Goal: Information Seeking & Learning: Learn about a topic

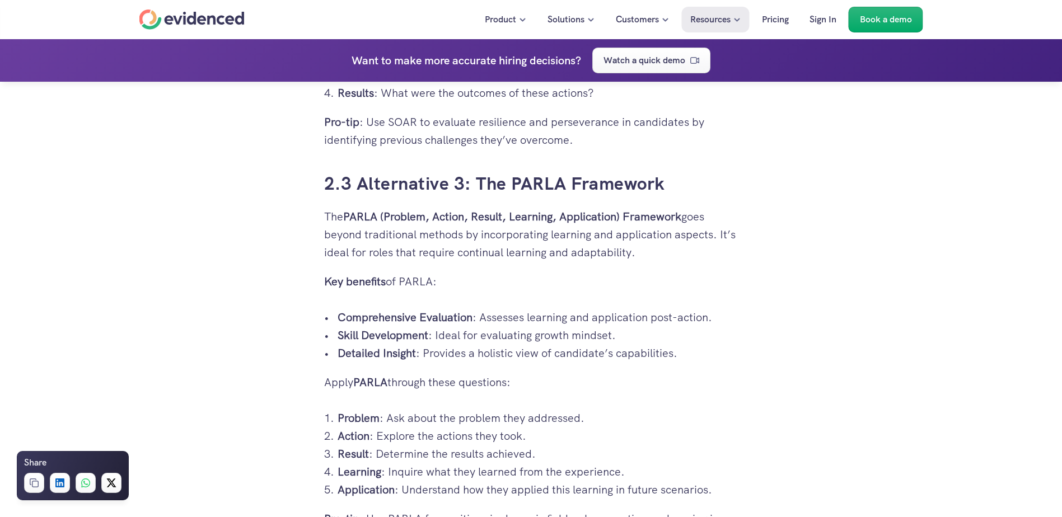
scroll to position [2742, 0]
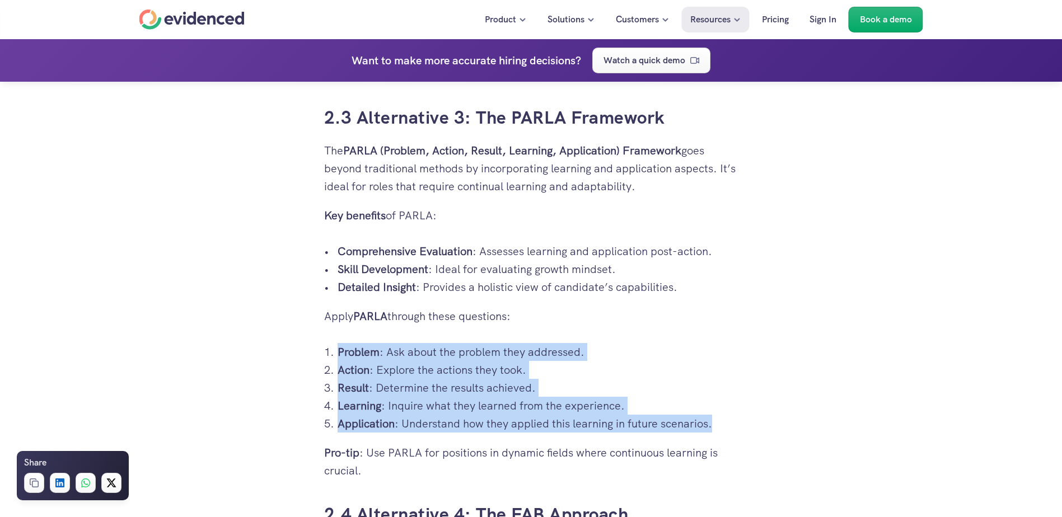
drag, startPoint x: 331, startPoint y: 351, endPoint x: 714, endPoint y: 425, distance: 389.2
click at [714, 425] on ol "Problem : Ask about the problem they addressed. Action : Explore the actions th…" at bounding box center [531, 388] width 414 height 90
drag, startPoint x: 714, startPoint y: 425, endPoint x: 615, endPoint y: 400, distance: 101.5
click at [615, 400] on p "Learning : Inquire what they learned from the experience." at bounding box center [537, 406] width 401 height 18
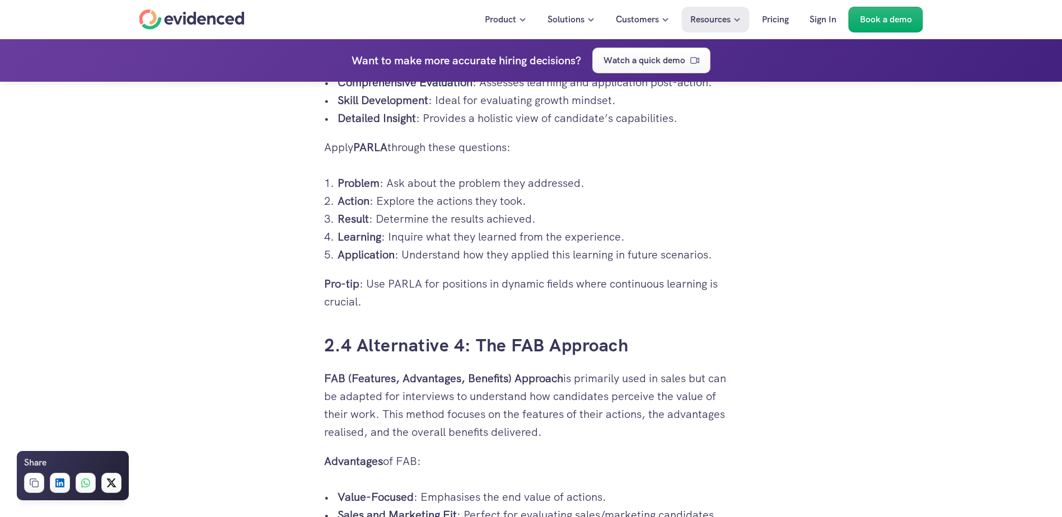
scroll to position [2910, 0]
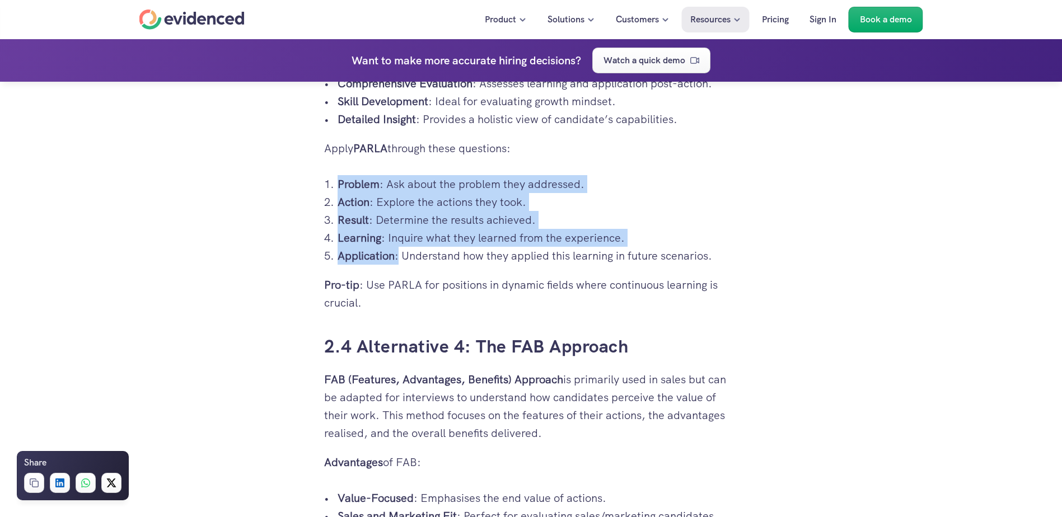
drag, startPoint x: 336, startPoint y: 182, endPoint x: 396, endPoint y: 259, distance: 97.6
click at [396, 259] on ol "Problem : Ask about the problem they addressed. Action : Explore the actions th…" at bounding box center [531, 220] width 414 height 90
drag, startPoint x: 396, startPoint y: 259, endPoint x: 295, endPoint y: 237, distance: 103.2
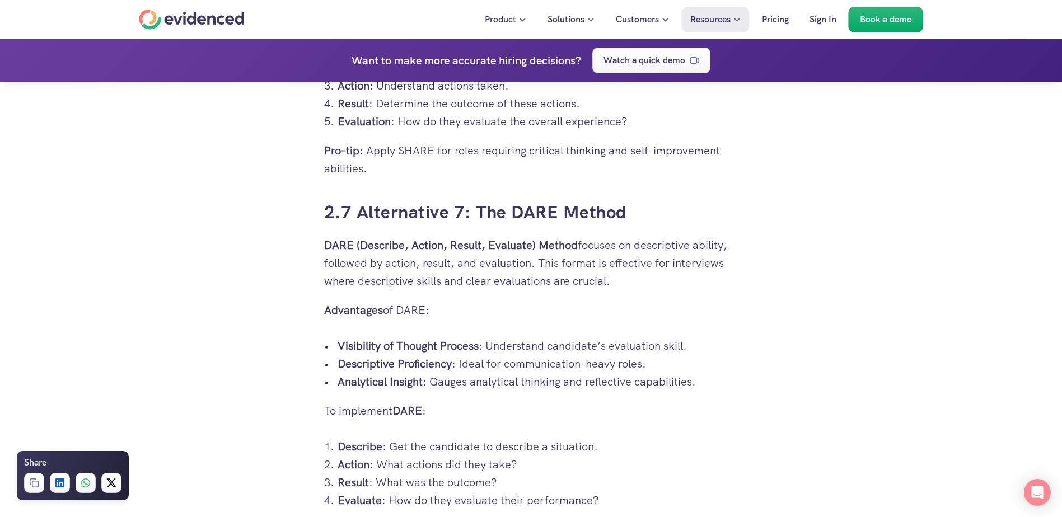
scroll to position [4197, 0]
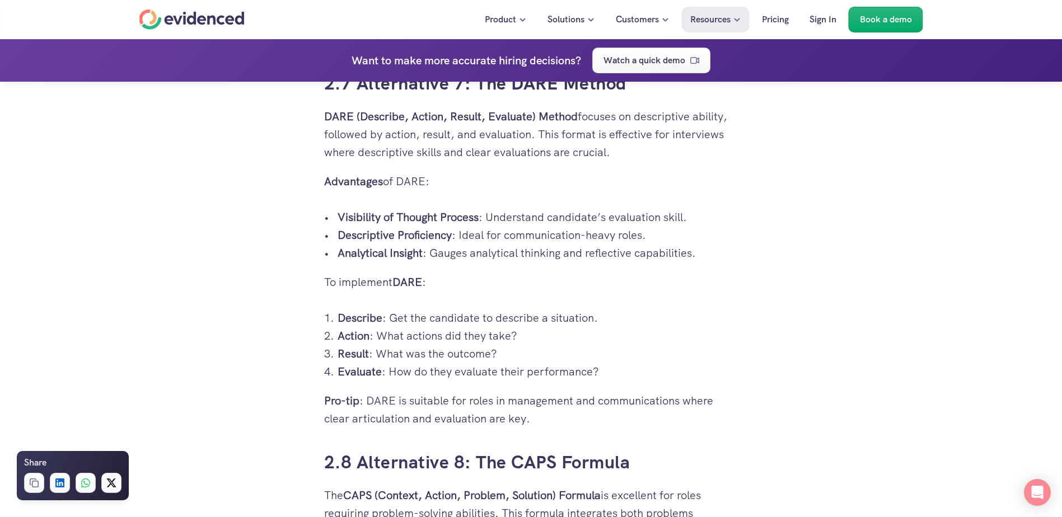
click at [504, 285] on p "To implement DARE :" at bounding box center [531, 282] width 414 height 18
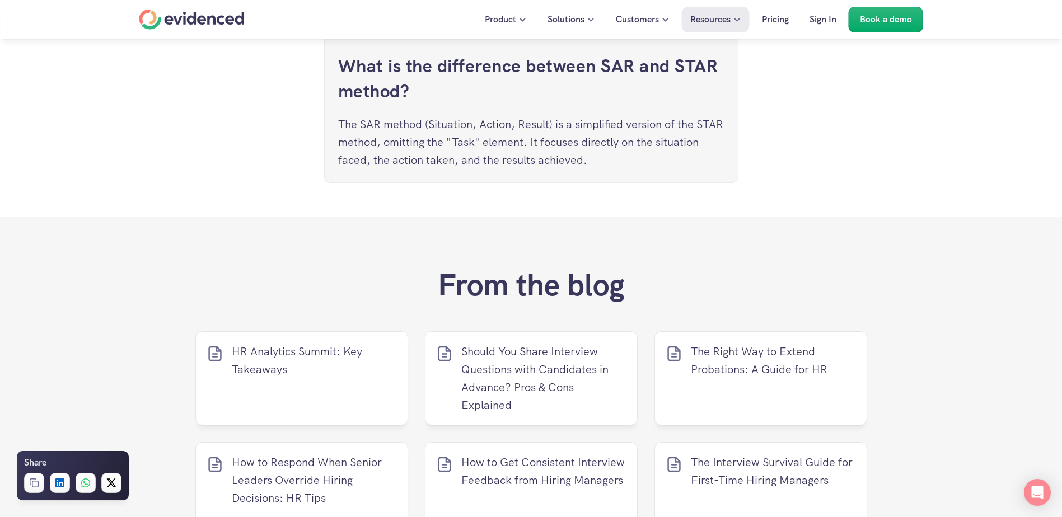
scroll to position [6100, 0]
